Goal: Use online tool/utility: Utilize a website feature to perform a specific function

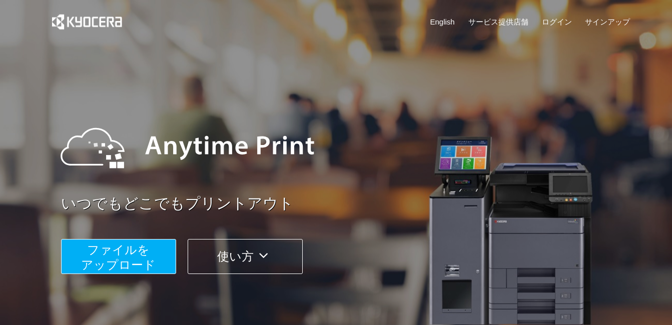
scroll to position [350, 0]
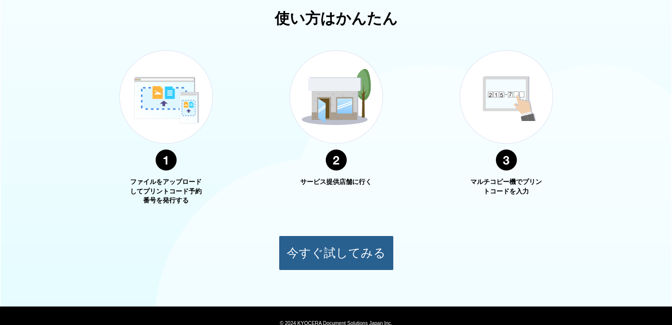
click at [341, 247] on button "今すぐ試してみる" at bounding box center [336, 253] width 115 height 35
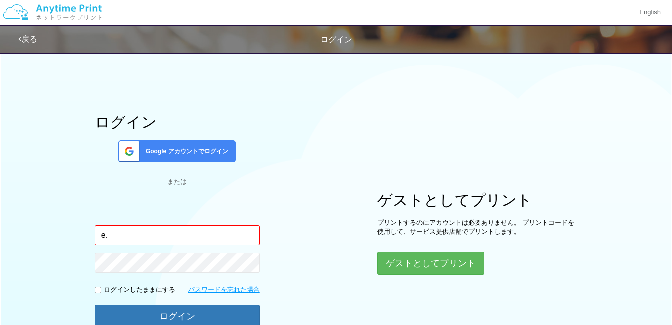
type input "e"
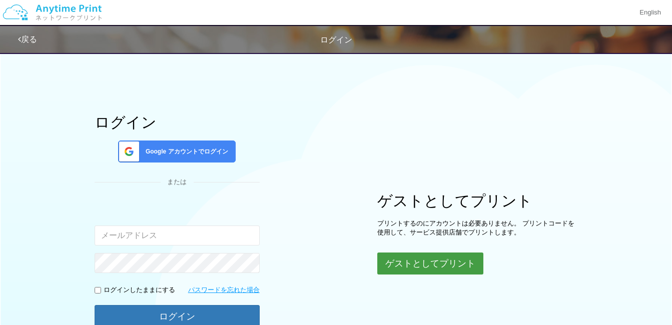
click at [453, 264] on button "ゲストとしてプリント" at bounding box center [431, 264] width 106 height 22
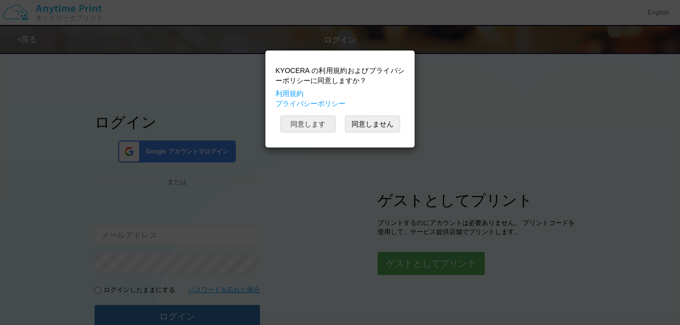
click at [326, 125] on button "同意します" at bounding box center [307, 124] width 55 height 17
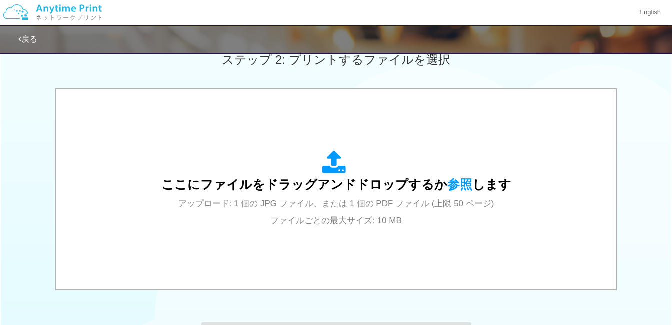
scroll to position [300, 0]
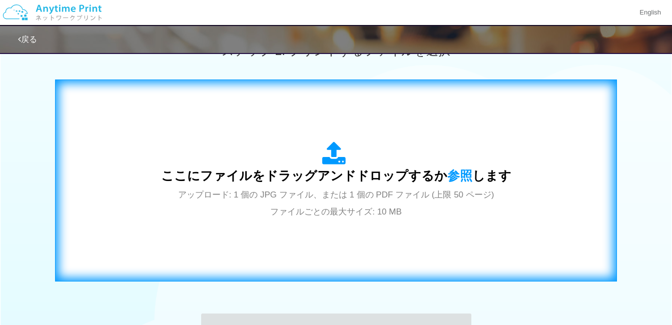
click at [102, 159] on div "ここにファイルをドラッグアンドドロップするか 参照 します アップロード: 1 個の JPG ファイル、または 1 個の PDF ファイル (上限 50 ペー…" at bounding box center [336, 180] width 541 height 181
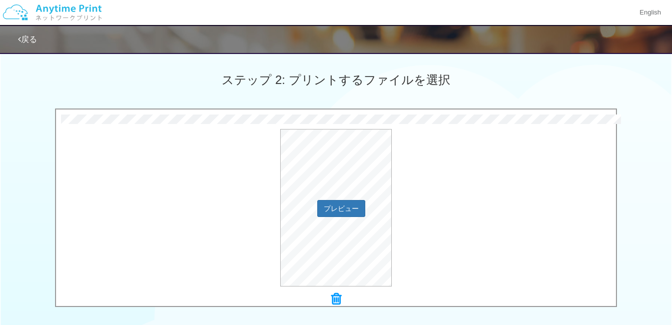
scroll to position [250, 0]
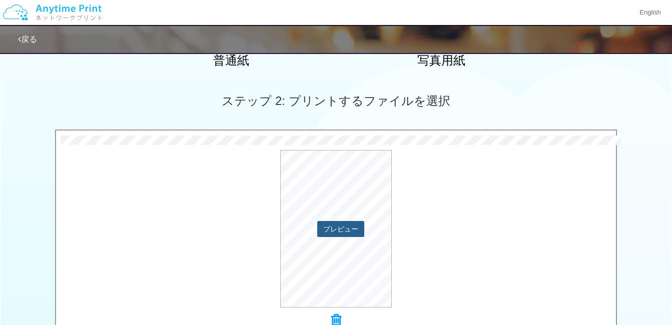
click at [352, 226] on button "プレビュー" at bounding box center [340, 229] width 47 height 16
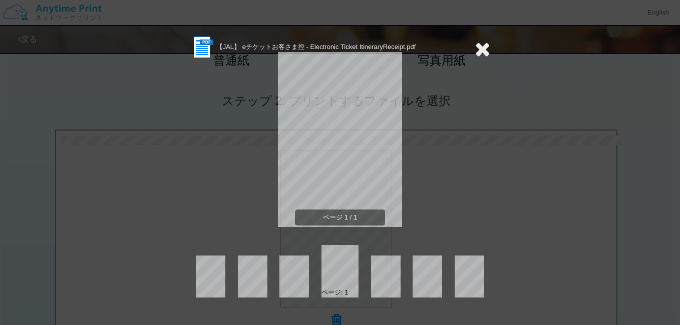
click at [483, 48] on icon at bounding box center [483, 49] width 16 height 20
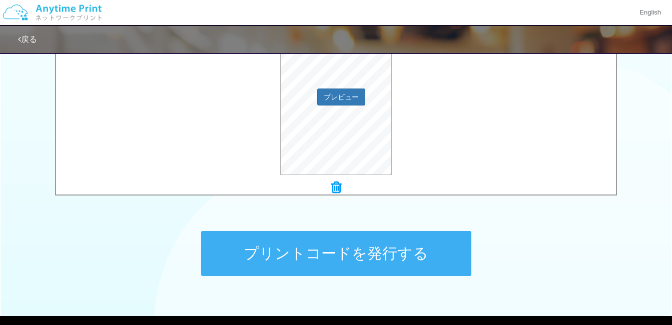
scroll to position [401, 0]
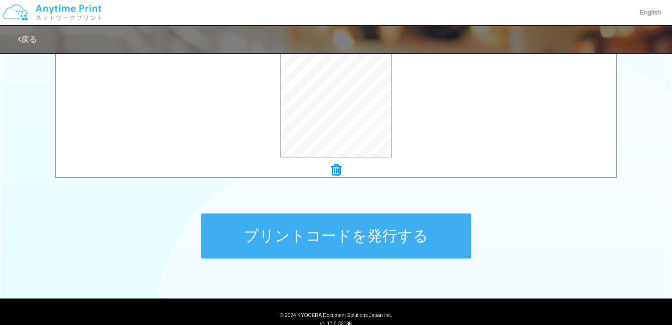
click at [397, 236] on button "プリントコードを発行する" at bounding box center [336, 236] width 270 height 45
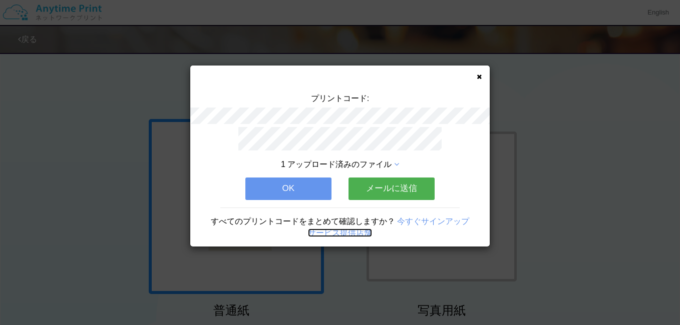
click at [337, 230] on link "サービス提供店舗" at bounding box center [340, 233] width 64 height 9
click at [367, 183] on button "メールに送信" at bounding box center [391, 189] width 86 height 22
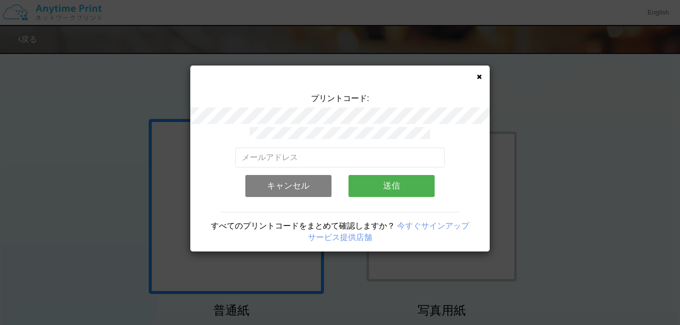
click at [481, 79] on icon at bounding box center [479, 77] width 5 height 7
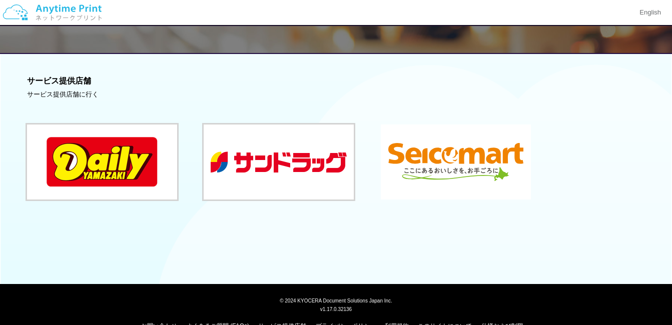
click at [445, 175] on button at bounding box center [456, 162] width 150 height 75
